Goal: Task Accomplishment & Management: Use online tool/utility

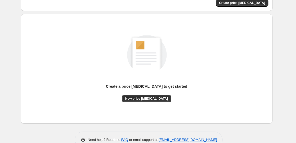
scroll to position [47, 0]
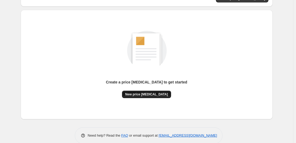
click at [154, 96] on span "New price [MEDICAL_DATA]" at bounding box center [146, 94] width 43 height 4
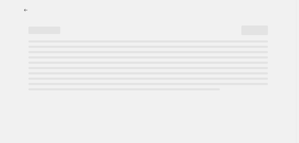
select select "percentage"
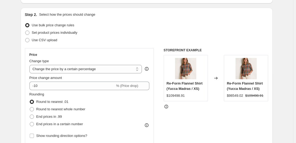
scroll to position [51, 0]
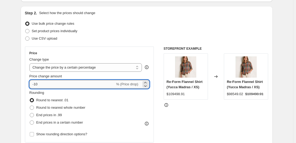
drag, startPoint x: 40, startPoint y: 86, endPoint x: 36, endPoint y: 85, distance: 4.0
click at [36, 85] on input "-10" at bounding box center [72, 84] width 86 height 8
type input "-25"
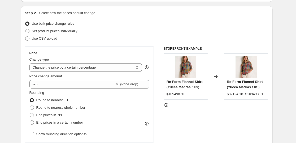
click at [180, 123] on div "STOREFRONT EXAMPLE Re-Form Flannel Shirt (Yucca Madras / XS) $109498.91 Changed…" at bounding box center [216, 111] width 105 height 130
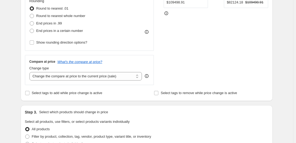
scroll to position [143, 0]
click at [97, 73] on select "Change the compare at price to the current price (sale) Change the compare at p…" at bounding box center [85, 76] width 113 height 8
click at [30, 72] on select "Change the compare at price to the current price (sale) Change the compare at p…" at bounding box center [85, 76] width 113 height 8
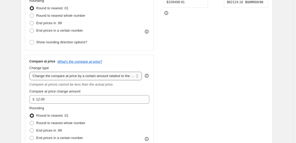
click at [127, 77] on select "Change the compare at price to the current price (sale) Change the compare at p…" at bounding box center [85, 76] width 113 height 8
select select "pp"
click at [30, 72] on select "Change the compare at price to the current price (sale) Change the compare at p…" at bounding box center [85, 76] width 113 height 8
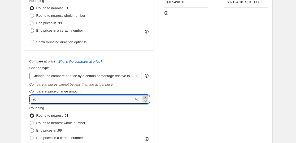
click at [147, 98] on div at bounding box center [145, 99] width 6 height 6
click at [147, 98] on icon at bounding box center [145, 97] width 5 height 5
drag, startPoint x: 67, startPoint y: 100, endPoint x: 23, endPoint y: 97, distance: 44.1
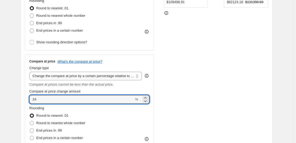
click at [23, 97] on div "Step 2. Select how the prices should change Use bulk price change rules Set pro…" at bounding box center [147, 43] width 252 height 259
type input "4"
type input "70"
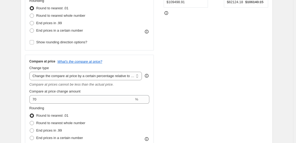
click at [213, 72] on div "STOREFRONT EXAMPLE Re-Form Flannel Shirt (Yucca Madras / XS) $109498.91 Changed…" at bounding box center [216, 56] width 105 height 203
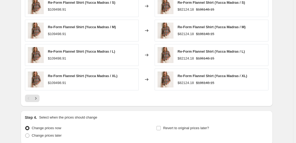
scroll to position [427, 0]
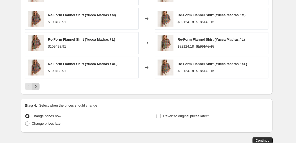
click at [39, 84] on button "Next" at bounding box center [35, 85] width 7 height 7
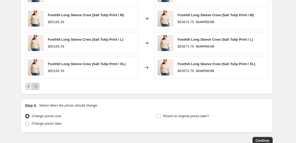
click at [39, 84] on button "Next" at bounding box center [35, 85] width 7 height 7
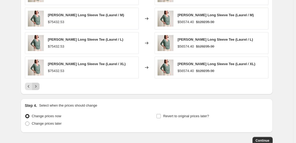
click at [39, 84] on button "Next" at bounding box center [35, 85] width 7 height 7
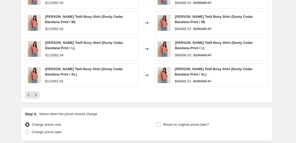
click at [39, 86] on div "Arroyo Twill Boxy Shirt (Dusty Cedar Bandana Print / XL) $115582.04" at bounding box center [82, 74] width 114 height 23
click at [38, 90] on div "Arroyo Twill Boxy Shirt (Dusty Cedar Bandana Print / XS) $115582.04 Changed to …" at bounding box center [146, 28] width 243 height 139
click at [38, 91] on button "Next" at bounding box center [35, 94] width 7 height 7
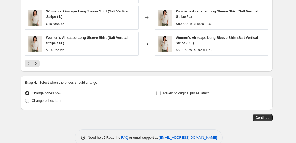
scroll to position [469, 0]
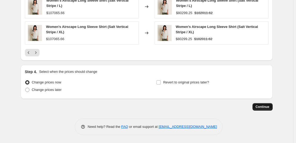
click at [267, 104] on button "Continue" at bounding box center [262, 106] width 20 height 7
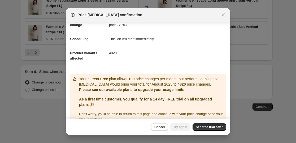
scroll to position [42, 0]
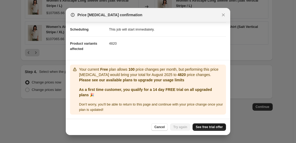
click at [211, 124] on link "See free trial offer" at bounding box center [209, 126] width 33 height 7
click at [224, 15] on icon "Close" at bounding box center [223, 14] width 5 height 5
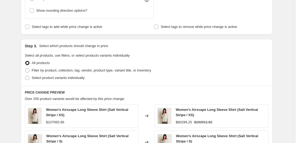
scroll to position [279, 0]
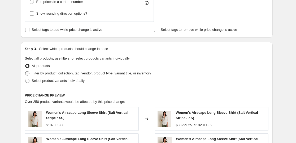
click at [103, 72] on span "Filter by product, collection, tag, vendor, product type, variant title, or inv…" at bounding box center [91, 73] width 119 height 4
click at [25, 71] on input "Filter by product, collection, tag, vendor, product type, variant title, or inv…" at bounding box center [25, 71] width 0 height 0
radio input "true"
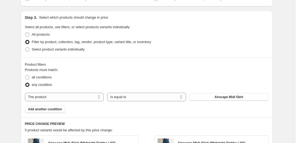
scroll to position [318, 0]
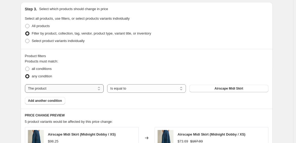
click at [95, 86] on select "The product The product's collection The product's tag The product's vendor The…" at bounding box center [64, 88] width 79 height 8
select select "collection"
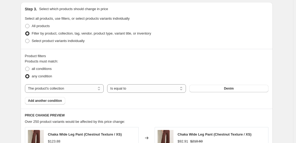
click at [221, 89] on button "Denim" at bounding box center [228, 88] width 79 height 7
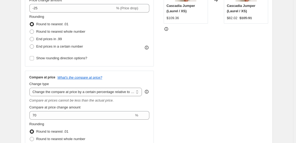
scroll to position [124, 0]
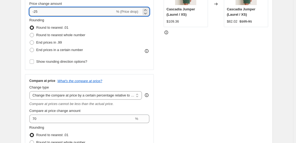
drag, startPoint x: 42, startPoint y: 12, endPoint x: 36, endPoint y: 12, distance: 6.4
click at [36, 12] on input "-25" at bounding box center [72, 11] width 86 height 8
click at [158, 93] on div "Price Change type Change the price to a certain amount Change the price by a ce…" at bounding box center [146, 75] width 243 height 203
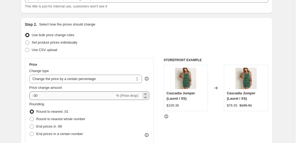
scroll to position [43, 0]
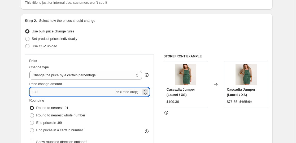
drag, startPoint x: 41, startPoint y: 90, endPoint x: 36, endPoint y: 90, distance: 5.0
click at [36, 90] on input "-30" at bounding box center [72, 92] width 86 height 8
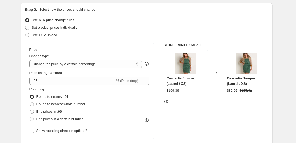
scroll to position [56, 0]
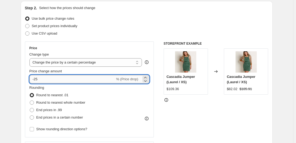
drag, startPoint x: 39, startPoint y: 79, endPoint x: 35, endPoint y: 78, distance: 4.3
click at [35, 78] on input "-25" at bounding box center [72, 79] width 86 height 8
type input "-30"
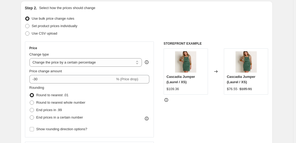
click at [193, 122] on div "STOREFRONT EXAMPLE Cascadia Jumper (Laurel / XS) $109.36 Changed to Cascadia Ju…" at bounding box center [216, 142] width 105 height 203
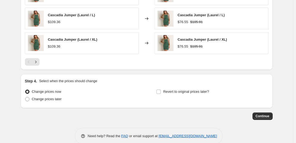
scroll to position [520, 0]
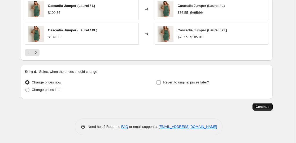
click at [263, 110] on button "Continue" at bounding box center [262, 106] width 20 height 7
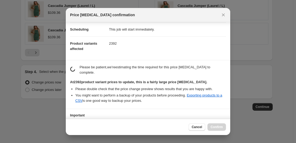
scroll to position [78, 0]
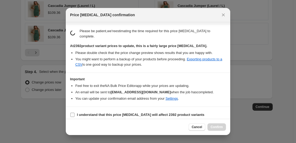
click at [152, 112] on b "I understand that this price change job will affect 2392 product variants" at bounding box center [141, 114] width 128 height 4
click at [75, 112] on input "I understand that this price change job will affect 2392 product variants" at bounding box center [72, 114] width 4 height 4
checkbox input "true"
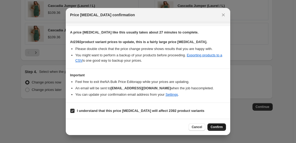
click at [220, 129] on button "Confirm" at bounding box center [216, 126] width 19 height 7
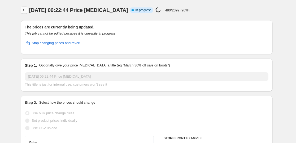
click at [24, 9] on icon "Price change jobs" at bounding box center [24, 9] width 5 height 5
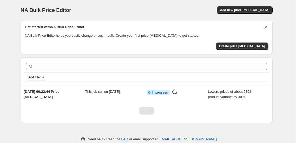
click at [267, 26] on icon "Dismiss card" at bounding box center [265, 26] width 5 height 5
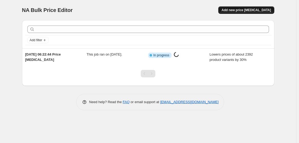
click at [259, 11] on span "Add new price [MEDICAL_DATA]" at bounding box center [245, 10] width 49 height 4
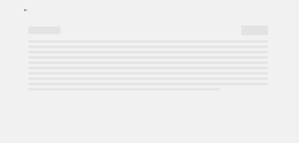
select select "percentage"
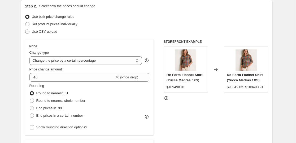
scroll to position [59, 0]
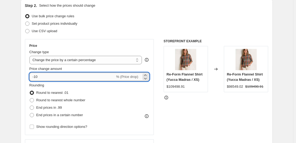
drag, startPoint x: 41, startPoint y: 78, endPoint x: 36, endPoint y: 78, distance: 4.5
click at [36, 78] on input "-10" at bounding box center [72, 76] width 86 height 8
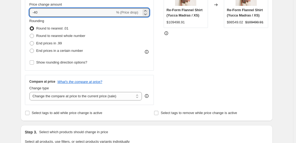
scroll to position [123, 0]
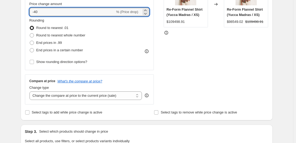
type input "-40"
click at [64, 101] on div "Compare at price What's the compare at price? Change type Change the compare at…" at bounding box center [89, 89] width 129 height 30
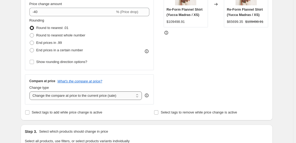
click at [64, 97] on select "Change the compare at price to the current price (sale) Change the compare at p…" at bounding box center [85, 95] width 113 height 8
select select "pp"
click at [30, 91] on select "Change the compare at price to the current price (sale) Change the compare at p…" at bounding box center [85, 95] width 113 height 8
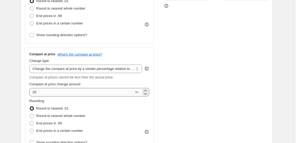
scroll to position [152, 0]
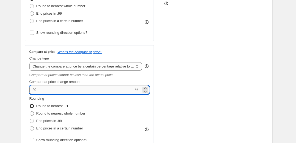
click at [32, 91] on input "20" at bounding box center [81, 89] width 105 height 8
type input "75"
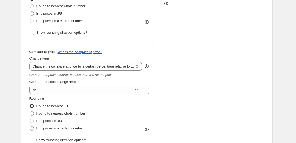
drag, startPoint x: 183, startPoint y: 92, endPoint x: 183, endPoint y: 89, distance: 3.2
click at [183, 89] on div "STOREFRONT EXAMPLE Re-Form Flannel Shirt (Yucca Madras / XS) $109498.91 Changed…" at bounding box center [216, 46] width 105 height 203
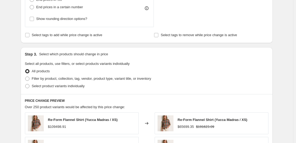
scroll to position [287, 0]
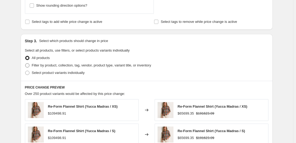
click at [96, 66] on span "Filter by product, collection, tag, vendor, product type, variant title, or inv…" at bounding box center [91, 65] width 119 height 4
click at [25, 63] on input "Filter by product, collection, tag, vendor, product type, variant title, or inv…" at bounding box center [25, 63] width 0 height 0
radio input "true"
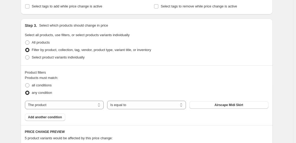
scroll to position [308, 0]
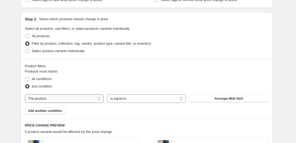
click at [83, 98] on select "The product The product's collection The product's tag The product's vendor The…" at bounding box center [64, 98] width 79 height 8
click at [81, 99] on select "The product The product's collection The product's tag The product's vendor The…" at bounding box center [64, 98] width 79 height 8
select select "collection"
click at [211, 98] on button "25" at bounding box center [228, 98] width 79 height 7
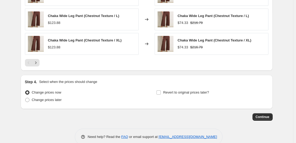
scroll to position [520, 0]
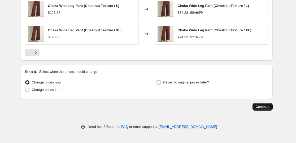
click at [262, 106] on span "Continue" at bounding box center [263, 106] width 14 height 4
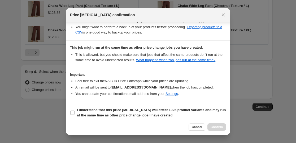
scroll to position [110, 0]
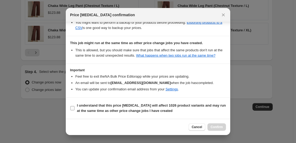
click at [140, 106] on b "I understand that this price change job will affect 1026 product variants and m…" at bounding box center [151, 107] width 149 height 9
click at [75, 106] on input "I understand that this price change job will affect 1026 product variants and m…" at bounding box center [72, 108] width 4 height 4
checkbox input "true"
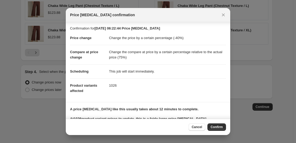
scroll to position [1, 0]
click at [224, 15] on icon "Close" at bounding box center [223, 14] width 5 height 5
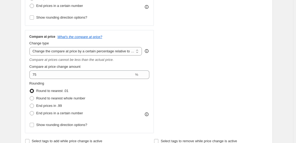
scroll to position [166, 0]
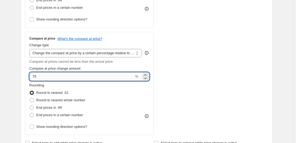
drag, startPoint x: 37, startPoint y: 78, endPoint x: 34, endPoint y: 78, distance: 2.9
click at [34, 78] on input "75" at bounding box center [81, 76] width 105 height 8
type input "60"
click at [166, 95] on div "STOREFRONT EXAMPLE Chaka Wide Leg Pant (Chestnut Texture / XS) $123.88 Changed …" at bounding box center [216, 33] width 105 height 203
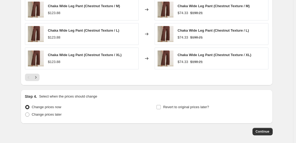
scroll to position [508, 0]
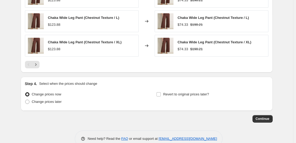
click at [258, 120] on span "Continue" at bounding box center [263, 118] width 14 height 4
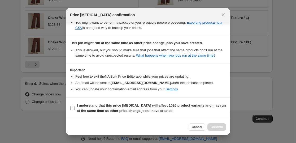
click at [135, 111] on b "I understand that this price change job will affect 1026 product variants and m…" at bounding box center [151, 107] width 149 height 9
click at [75, 110] on input "I understand that this price change job will affect 1026 product variants and m…" at bounding box center [72, 108] width 4 height 4
checkbox input "true"
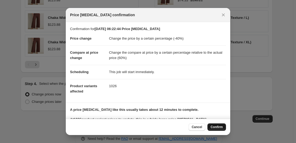
click at [218, 126] on span "Confirm" at bounding box center [217, 127] width 12 height 4
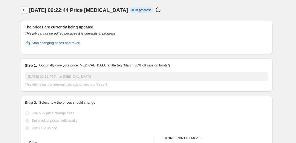
click at [26, 10] on icon "Price change jobs" at bounding box center [24, 9] width 5 height 5
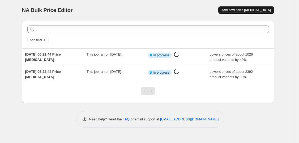
click at [256, 9] on span "Add new price [MEDICAL_DATA]" at bounding box center [245, 10] width 49 height 4
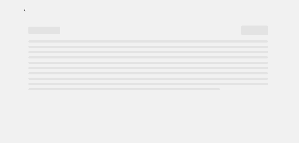
select select "percentage"
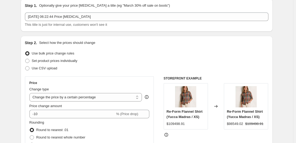
scroll to position [23, 0]
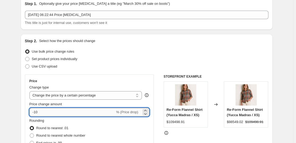
drag, startPoint x: 41, startPoint y: 113, endPoint x: 36, endPoint y: 112, distance: 5.1
click at [36, 112] on input "-10" at bounding box center [72, 112] width 86 height 8
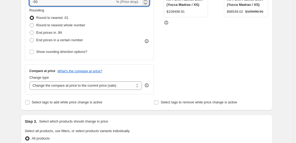
scroll to position [149, 0]
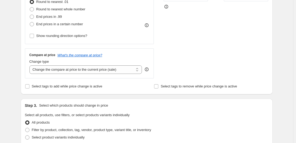
type input "-50"
click at [63, 76] on div "Compare at price What's the compare at price? Change type Change the compare at…" at bounding box center [89, 63] width 129 height 30
click at [63, 72] on select "Change the compare at price to the current price (sale) Change the compare at p…" at bounding box center [85, 69] width 113 height 8
select select "pp"
click at [30, 65] on select "Change the compare at price to the current price (sale) Change the compare at p…" at bounding box center [85, 69] width 113 height 8
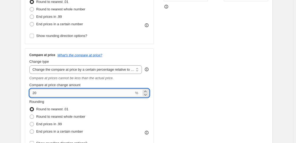
drag, startPoint x: 40, startPoint y: 95, endPoint x: 32, endPoint y: 93, distance: 8.4
click at [32, 93] on input "20" at bounding box center [81, 93] width 105 height 8
type input "60"
click at [167, 115] on div "STOREFRONT EXAMPLE Re-Form Flannel Shirt (Yucca Madras / XS) $109498.91 Changed…" at bounding box center [216, 49] width 105 height 203
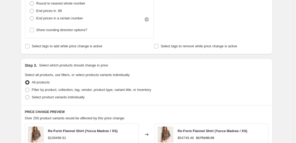
scroll to position [266, 0]
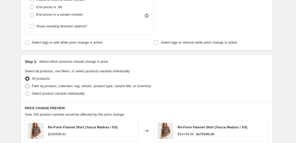
click at [139, 87] on span "Filter by product, collection, tag, vendor, product type, variant title, or inv…" at bounding box center [91, 86] width 119 height 4
click at [25, 84] on input "Filter by product, collection, tag, vendor, product type, variant title, or inv…" at bounding box center [25, 84] width 0 height 0
radio input "true"
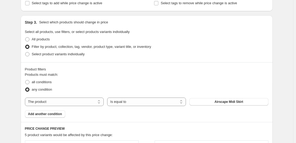
scroll to position [309, 0]
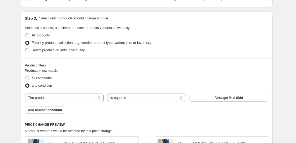
click at [78, 103] on div "Products must match: all conditions any condition The product The product's col…" at bounding box center [146, 91] width 243 height 46
click at [78, 99] on select "The product The product's collection The product's tag The product's vendor The…" at bounding box center [64, 97] width 79 height 8
select select "collection"
click at [229, 100] on button "25" at bounding box center [228, 97] width 79 height 7
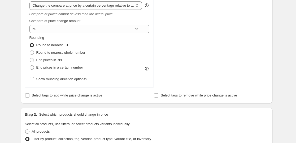
scroll to position [205, 0]
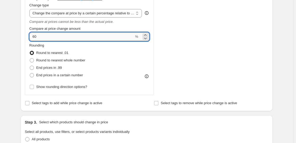
click at [33, 37] on input "60" at bounding box center [81, 36] width 105 height 8
click at [144, 113] on div "Step 1. Optionally give your price change job a title (eg "March 30% off sale o…" at bounding box center [144, 117] width 256 height 614
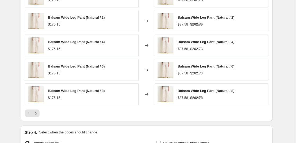
scroll to position [466, 0]
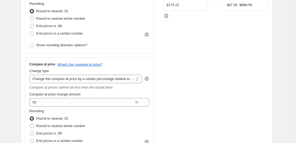
scroll to position [182, 0]
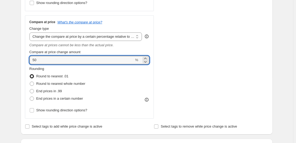
drag, startPoint x: 33, startPoint y: 63, endPoint x: 30, endPoint y: 62, distance: 3.2
click at [30, 62] on div "Compare at price What's the compare at price? Change type Change the compare at…" at bounding box center [89, 66] width 129 height 103
click at [175, 71] on div "STOREFRONT EXAMPLE Balsam Wide Leg Pant (Natural / 0) $175.15 Changed to Balsam…" at bounding box center [216, 16] width 105 height 203
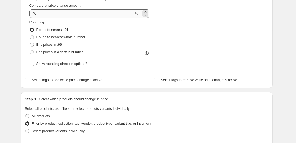
scroll to position [228, 0]
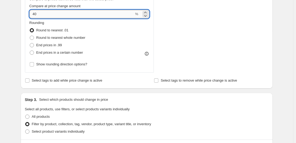
click at [30, 12] on input "40" at bounding box center [81, 14] width 105 height 8
type input "20"
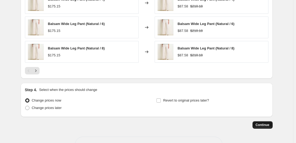
scroll to position [0, 0]
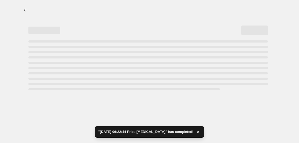
select select "percentage"
select select "pp"
select select "collection"
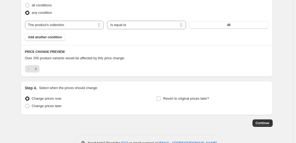
scroll to position [374, 0]
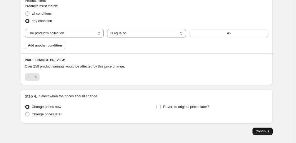
click at [258, 130] on span "Continue" at bounding box center [263, 131] width 14 height 4
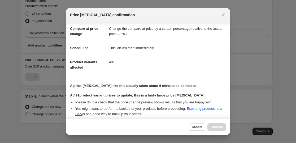
scroll to position [77, 0]
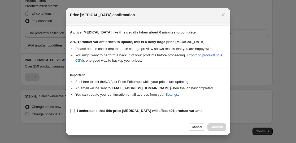
click at [98, 110] on b "I understand that this price change job will affect 491 product variants" at bounding box center [139, 110] width 125 height 4
click at [75, 110] on input "I understand that this price change job will affect 491 product variants" at bounding box center [72, 110] width 4 height 4
checkbox input "true"
click at [218, 128] on span "Confirm" at bounding box center [217, 127] width 12 height 4
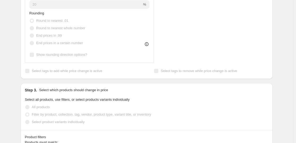
scroll to position [256, 0]
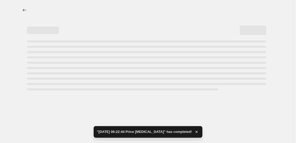
select select "percentage"
select select "pp"
select select "collection"
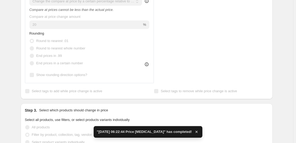
scroll to position [0, 0]
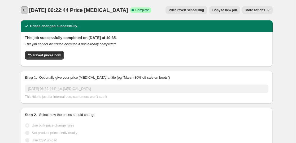
click at [26, 10] on icon "Price change jobs" at bounding box center [24, 9] width 5 height 5
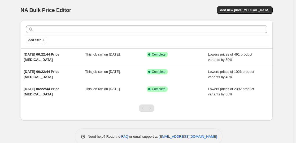
click at [249, 5] on div "NA Bulk Price Editor. This page is ready NA Bulk Price Editor Add new price cha…" at bounding box center [147, 10] width 252 height 20
click at [248, 8] on span "Add new price [MEDICAL_DATA]" at bounding box center [244, 10] width 49 height 4
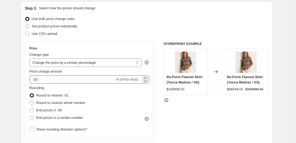
scroll to position [58, 0]
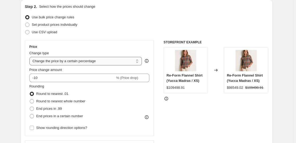
click at [67, 65] on select "Change the price to a certain amount Change the price by a certain amount Chang…" at bounding box center [85, 61] width 113 height 8
select select "to"
click at [30, 57] on select "Change the price to a certain amount Change the price by a certain amount Chang…" at bounding box center [85, 61] width 113 height 8
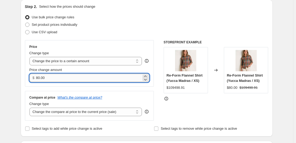
click at [81, 79] on input "80.00" at bounding box center [88, 77] width 105 height 8
drag, startPoint x: 40, startPoint y: 78, endPoint x: 36, endPoint y: 78, distance: 4.0
click at [36, 78] on div "$ 80.00" at bounding box center [89, 77] width 120 height 8
drag, startPoint x: 46, startPoint y: 78, endPoint x: 42, endPoint y: 78, distance: 4.0
click at [42, 78] on input "79.00" at bounding box center [88, 77] width 105 height 8
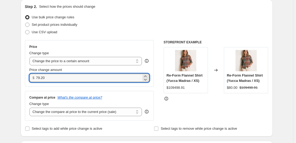
type input "79.20"
click at [132, 98] on div "Compare at price What's the compare at price?" at bounding box center [89, 97] width 120 height 4
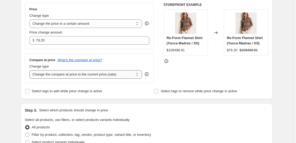
scroll to position [98, 0]
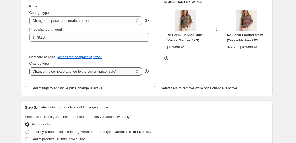
click at [124, 68] on select "Change the compare at price to the current price (sale) Change the compare at p…" at bounding box center [85, 71] width 113 height 8
select select "to"
click at [30, 67] on select "Change the compare at price to the current price (sale) Change the compare at p…" at bounding box center [85, 71] width 113 height 8
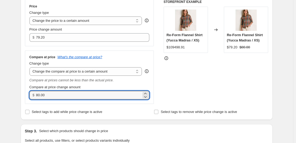
drag, startPoint x: 41, startPoint y: 96, endPoint x: 36, endPoint y: 96, distance: 5.0
click at [36, 96] on div "$ 80.00" at bounding box center [89, 95] width 120 height 8
type input "159.00"
click at [198, 70] on div "STOREFRONT EXAMPLE Re-Form Flannel Shirt (Yucca Madras / XS) $109498.91 Changed…" at bounding box center [216, 52] width 105 height 104
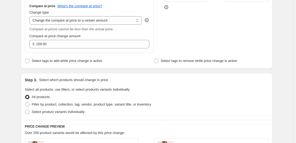
scroll to position [148, 0]
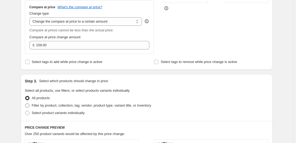
click at [106, 103] on span "Filter by product, collection, tag, vendor, product type, variant title, or inv…" at bounding box center [91, 105] width 119 height 4
click at [25, 103] on input "Filter by product, collection, tag, vendor, product type, variant title, or inv…" at bounding box center [25, 103] width 0 height 0
radio input "true"
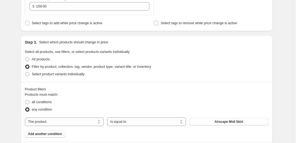
scroll to position [189, 0]
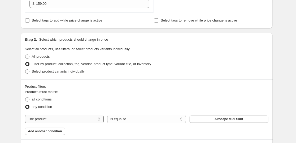
click at [63, 117] on select "The product The product's collection The product's tag The product's vendor The…" at bounding box center [64, 119] width 79 height 8
select select "collection"
click at [196, 118] on button "25" at bounding box center [228, 118] width 79 height 7
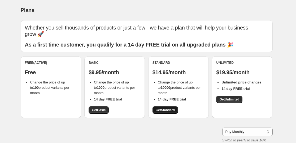
click at [172, 107] on link "Get Standard" at bounding box center [164, 109] width 25 height 7
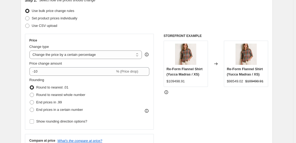
scroll to position [76, 0]
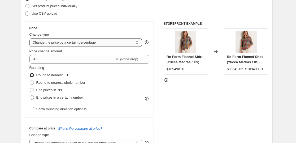
click at [103, 38] on select "Change the price to a certain amount Change the price by a certain amount Chang…" at bounding box center [85, 42] width 113 height 8
select select "to"
click at [30, 38] on select "Change the price to a certain amount Change the price by a certain amount Chang…" at bounding box center [85, 42] width 113 height 8
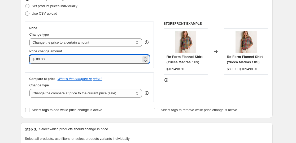
click at [32, 60] on div "$ 80.00" at bounding box center [89, 59] width 120 height 8
type input "79.20"
click at [90, 90] on select "Change the compare at price to the current price (sale) Change the compare at p…" at bounding box center [85, 93] width 113 height 8
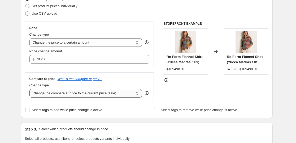
select select "to"
click at [30, 89] on select "Change the compare at price to the current price (sale) Change the compare at p…" at bounding box center [85, 93] width 113 height 8
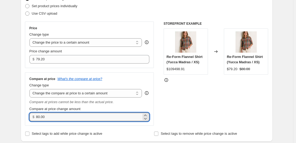
drag, startPoint x: 40, startPoint y: 116, endPoint x: 36, endPoint y: 116, distance: 4.8
click at [36, 116] on div "$ 80.00" at bounding box center [89, 116] width 120 height 8
type input "152.00"
click at [177, 108] on div "STOREFRONT EXAMPLE Re-Form Flannel Shirt (Yucca Madras / XS) $109498.91 Changed…" at bounding box center [216, 73] width 105 height 104
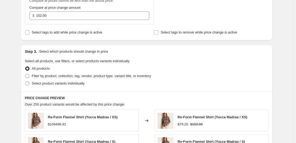
scroll to position [177, 0]
click at [122, 78] on span "Filter by product, collection, tag, vendor, product type, variant title, or inv…" at bounding box center [91, 75] width 119 height 5
click at [25, 74] on input "Filter by product, collection, tag, vendor, product type, variant title, or inv…" at bounding box center [25, 73] width 0 height 0
radio input "true"
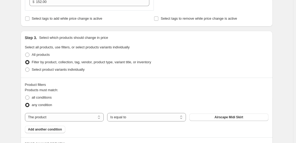
scroll to position [221, 0]
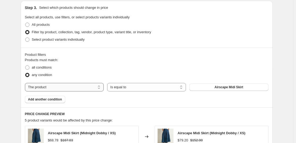
click at [73, 89] on select "The product The product's collection The product's tag The product's vendor The…" at bounding box center [64, 87] width 79 height 8
select select "collection"
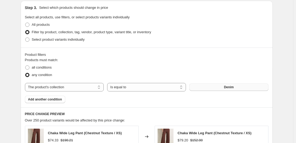
click at [215, 89] on button "Denim" at bounding box center [228, 86] width 79 height 7
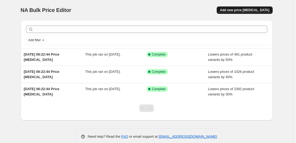
click at [247, 8] on button "Add new price [MEDICAL_DATA]" at bounding box center [245, 9] width 56 height 7
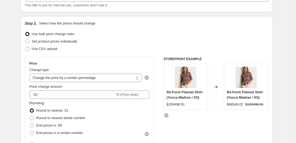
scroll to position [44, 0]
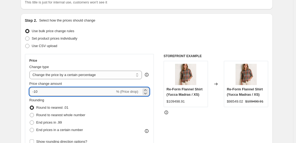
drag, startPoint x: 40, startPoint y: 91, endPoint x: 35, endPoint y: 91, distance: 4.5
click at [35, 91] on input "-10" at bounding box center [72, 91] width 86 height 8
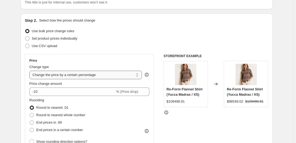
click at [72, 73] on select "Change the price to a certain amount Change the price by a certain amount Chang…" at bounding box center [85, 75] width 113 height 8
select select "to"
click at [30, 71] on select "Change the price to a certain amount Change the price by a certain amount Chang…" at bounding box center [85, 75] width 113 height 8
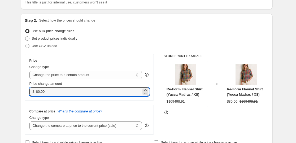
drag, startPoint x: 41, startPoint y: 91, endPoint x: 32, endPoint y: 92, distance: 8.8
click at [32, 92] on div "$ 80.00" at bounding box center [89, 91] width 120 height 8
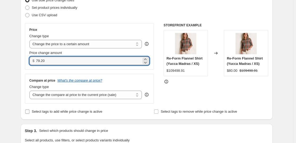
scroll to position [79, 0]
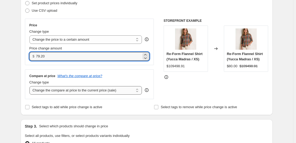
type input "79.20"
click at [66, 93] on select "Change the compare at price to the current price (sale) Change the compare at p…" at bounding box center [85, 90] width 113 height 8
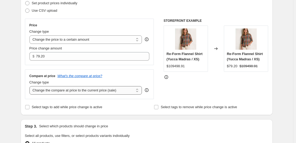
select select "to"
click at [30, 86] on select "Change the compare at price to the current price (sale) Change the compare at p…" at bounding box center [85, 90] width 113 height 8
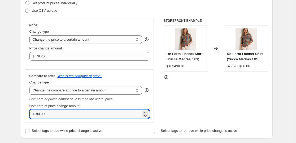
drag, startPoint x: 40, startPoint y: 113, endPoint x: 31, endPoint y: 115, distance: 9.1
click at [31, 115] on div "$ 80.00" at bounding box center [89, 114] width 120 height 8
type input "152.00"
click at [23, 116] on div "Step 2. Select how the prices should change Use bulk price change rules Set pro…" at bounding box center [147, 58] width 252 height 160
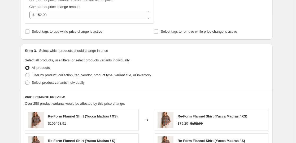
scroll to position [183, 0]
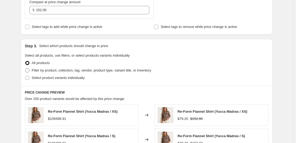
click at [36, 71] on span "Filter by product, collection, tag, vendor, product type, variant title, or inv…" at bounding box center [91, 70] width 119 height 4
click at [25, 68] on input "Filter by product, collection, tag, vendor, product type, variant title, or inv…" at bounding box center [25, 68] width 0 height 0
radio input "true"
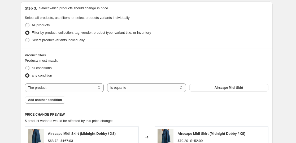
scroll to position [226, 0]
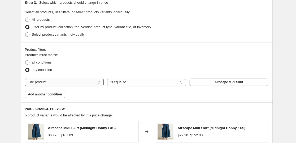
click at [74, 84] on select "The product The product's collection The product's tag The product's vendor The…" at bounding box center [64, 82] width 79 height 8
select select "collection"
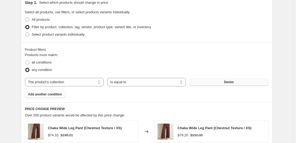
click at [218, 83] on button "Denim" at bounding box center [228, 81] width 79 height 7
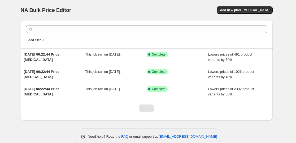
click at [235, 15] on div "NA Bulk Price Editor. This page is ready NA Bulk Price Editor Add new price [ME…" at bounding box center [147, 10] width 252 height 20
click at [235, 13] on button "Add new price [MEDICAL_DATA]" at bounding box center [245, 9] width 56 height 7
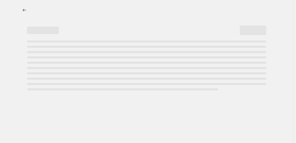
select select "percentage"
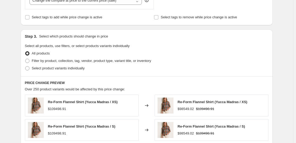
scroll to position [222, 0]
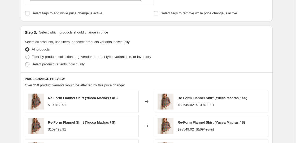
click at [94, 50] on div "All products" at bounding box center [146, 49] width 243 height 7
click at [93, 56] on span "Filter by product, collection, tag, vendor, product type, variant title, or inv…" at bounding box center [91, 57] width 119 height 4
click at [25, 55] on input "Filter by product, collection, tag, vendor, product type, variant title, or inv…" at bounding box center [25, 55] width 0 height 0
radio input "true"
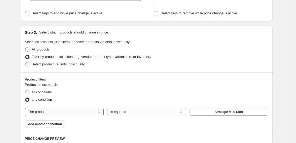
click at [76, 111] on select "The product The product's collection The product's tag The product's vendor The…" at bounding box center [64, 111] width 79 height 8
select select "collection"
click at [232, 113] on span "Denim" at bounding box center [229, 112] width 10 height 4
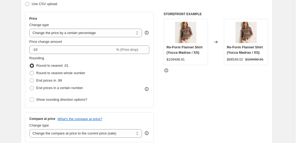
scroll to position [63, 0]
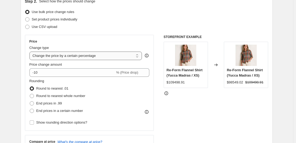
click at [92, 58] on select "Change the price to a certain amount Change the price by a certain amount Chang…" at bounding box center [85, 55] width 113 height 8
select select "to"
click at [30, 51] on select "Change the price to a certain amount Change the price by a certain amount Chang…" at bounding box center [85, 55] width 113 height 8
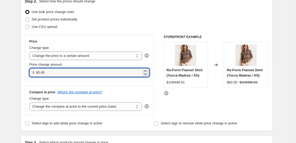
drag, startPoint x: 41, startPoint y: 72, endPoint x: 30, endPoint y: 73, distance: 10.4
click at [30, 73] on div "Price Change type Change the price to a certain amount Change the price by a ce…" at bounding box center [89, 58] width 129 height 46
type input "79.00"
click at [116, 87] on div "Compare at price What's the compare at price? Change type Change the compare at…" at bounding box center [89, 100] width 129 height 30
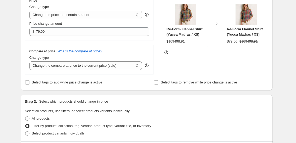
scroll to position [104, 0]
click at [115, 61] on div "Change type Change the compare at price to the current price (sale) Change the …" at bounding box center [85, 62] width 113 height 15
click at [115, 64] on select "Change the compare at price to the current price (sale) Change the compare at p…" at bounding box center [85, 65] width 113 height 8
select select "to"
click at [30, 61] on select "Change the compare at price to the current price (sale) Change the compare at p…" at bounding box center [85, 65] width 113 height 8
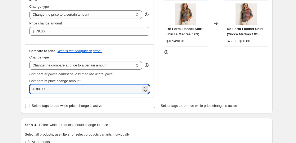
drag, startPoint x: 40, startPoint y: 87, endPoint x: 34, endPoint y: 87, distance: 5.9
click at [34, 87] on div "$ 80.00" at bounding box center [89, 89] width 120 height 8
type input "152.00"
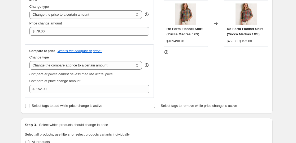
click at [178, 91] on div "STOREFRONT EXAMPLE Re-Form Flannel Shirt (Yucca Madras / XS) $109498.91 Changed…" at bounding box center [216, 46] width 105 height 104
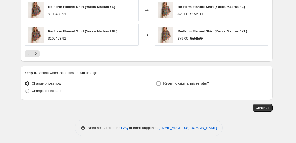
scroll to position [421, 0]
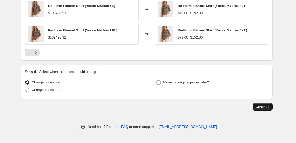
click at [260, 108] on span "Continue" at bounding box center [263, 106] width 14 height 4
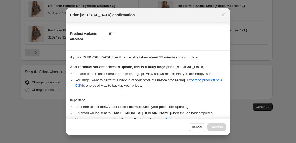
scroll to position [77, 0]
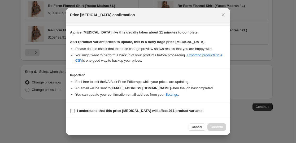
click at [71, 111] on input "I understand that this price change job will affect 911 product variants" at bounding box center [72, 110] width 4 height 4
checkbox input "true"
click at [216, 128] on span "Confirm" at bounding box center [217, 127] width 12 height 4
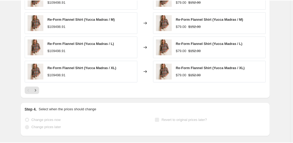
scroll to position [435, 0]
